Goal: Task Accomplishment & Management: Use online tool/utility

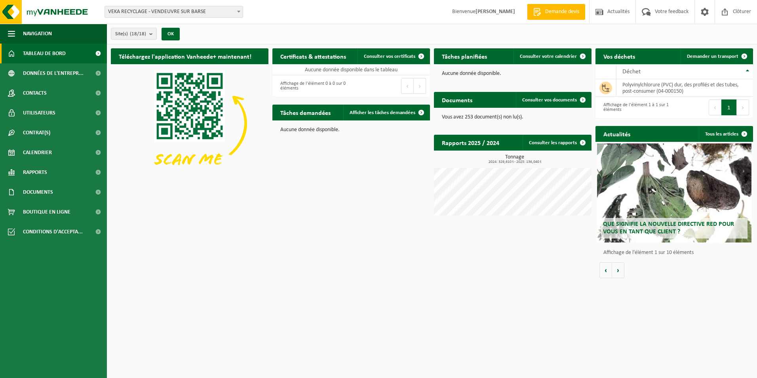
click at [211, 12] on span "VEKA RECYCLAGE - VENDEUVRE SUR BARSE" at bounding box center [174, 11] width 138 height 11
click at [712, 56] on span "Demander un transport" at bounding box center [712, 56] width 51 height 5
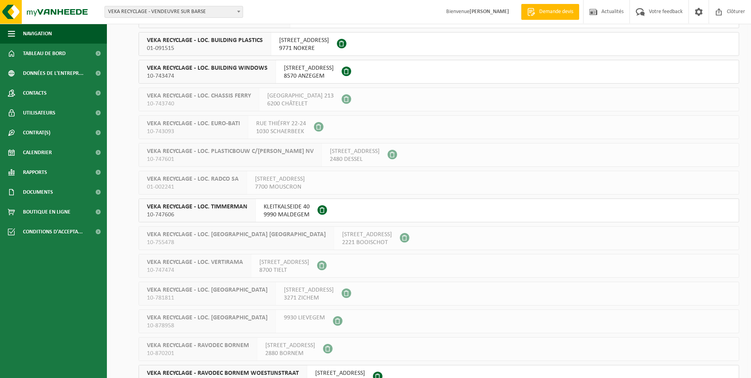
scroll to position [198, 0]
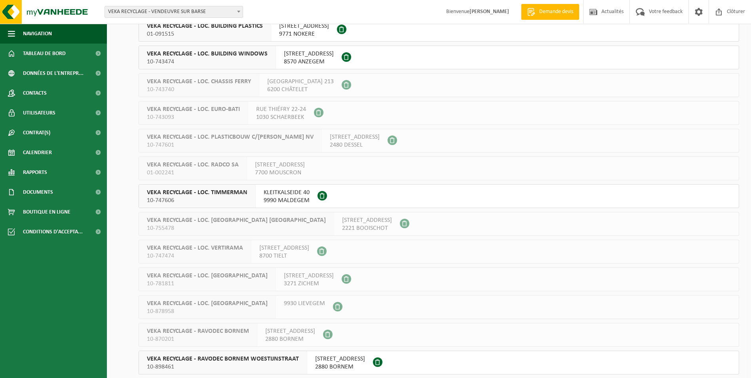
click at [208, 193] on span "VEKA RECYCLAGE - LOC. TIMMERMAN" at bounding box center [197, 193] width 101 height 8
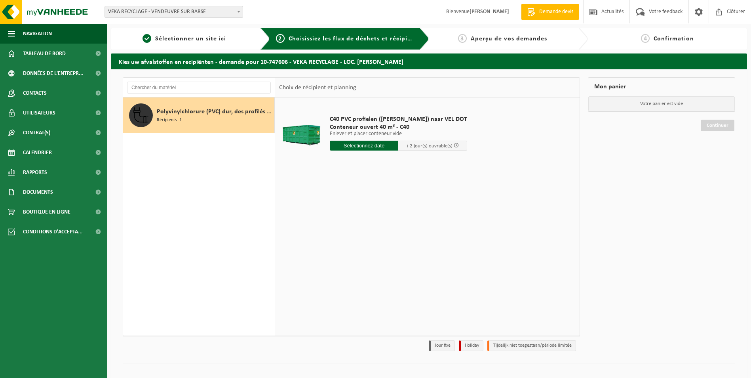
click at [360, 143] on input "text" at bounding box center [364, 146] width 69 height 10
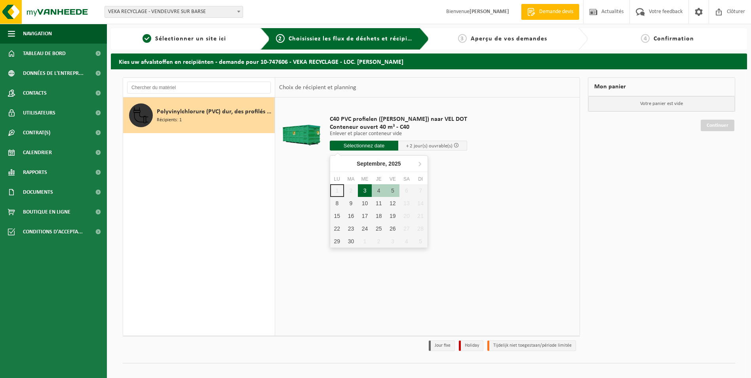
click at [369, 191] on div "3" at bounding box center [365, 190] width 14 height 13
type input "à partir de 2025-09-03"
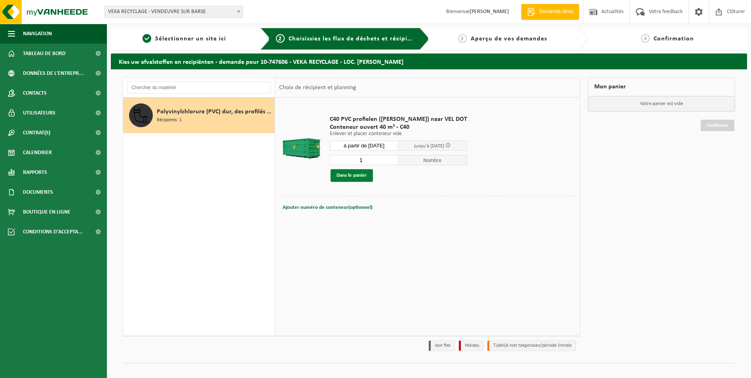
click at [355, 172] on button "Dans le panier" at bounding box center [352, 175] width 42 height 13
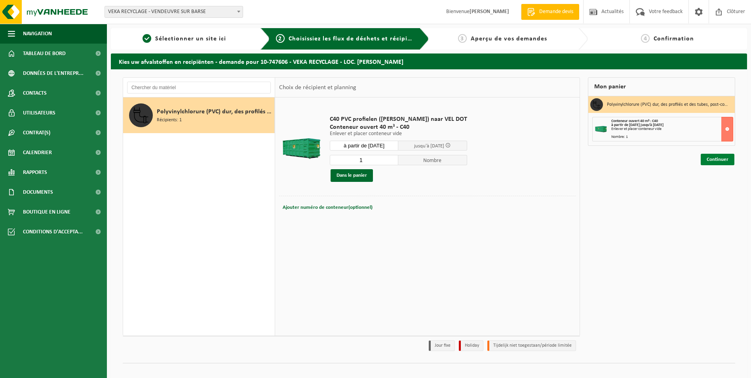
click at [720, 160] on link "Continuer" at bounding box center [718, 159] width 34 height 11
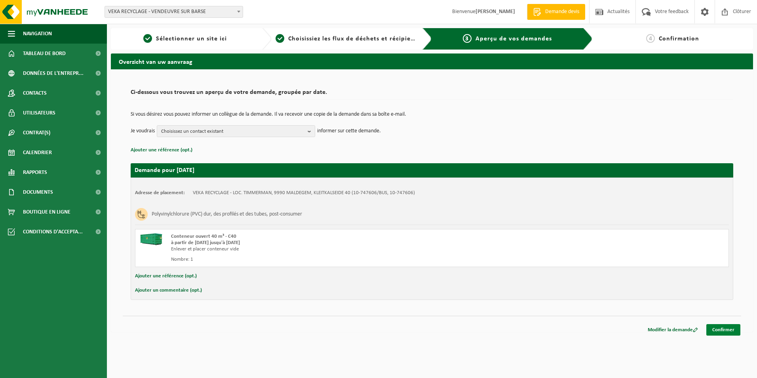
click at [725, 329] on link "Confirmer" at bounding box center [724, 329] width 34 height 11
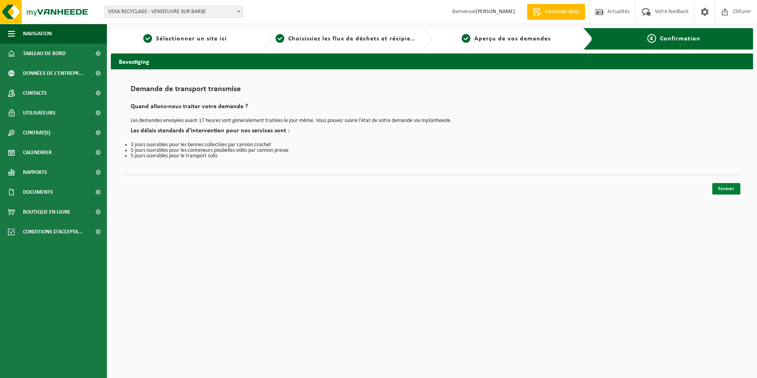
click at [732, 185] on link "Fermer" at bounding box center [727, 188] width 28 height 11
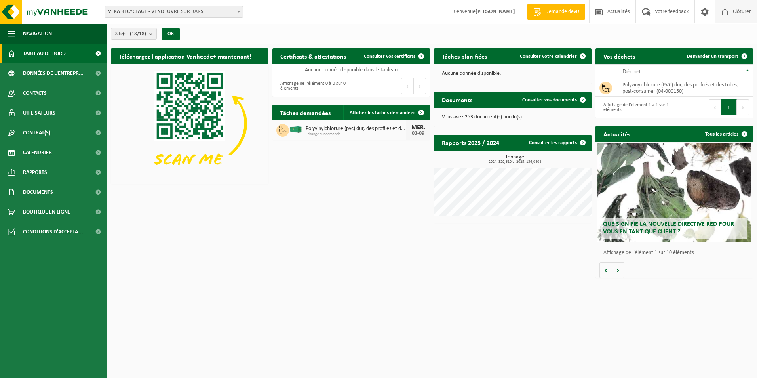
click at [734, 14] on span "Clôturer" at bounding box center [742, 11] width 22 height 23
